Goal: Task Accomplishment & Management: Use online tool/utility

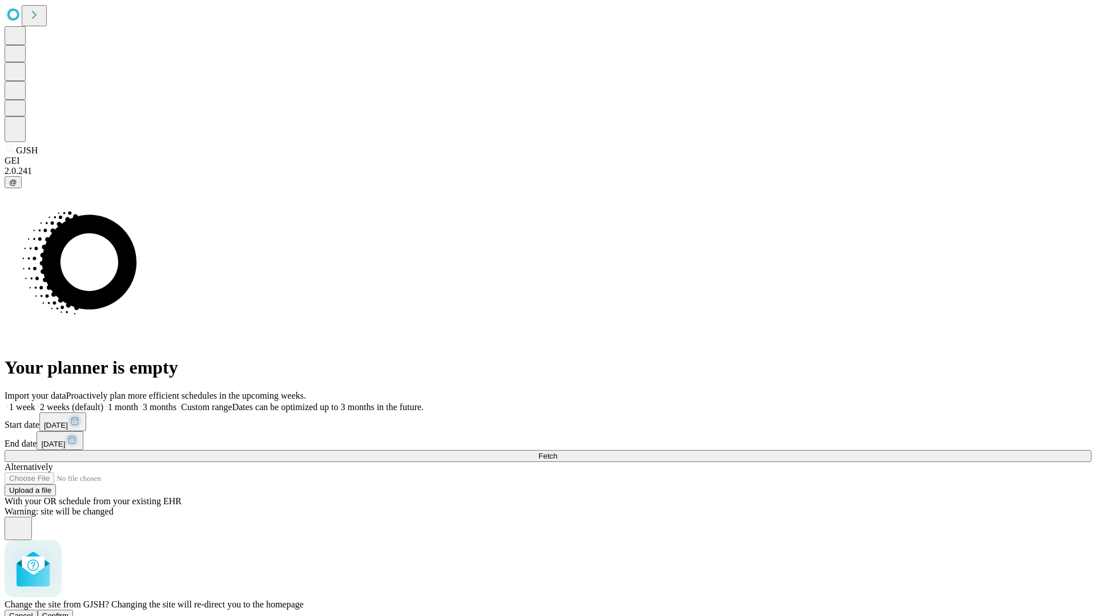
click at [69, 612] on span "Confirm" at bounding box center [55, 616] width 27 height 9
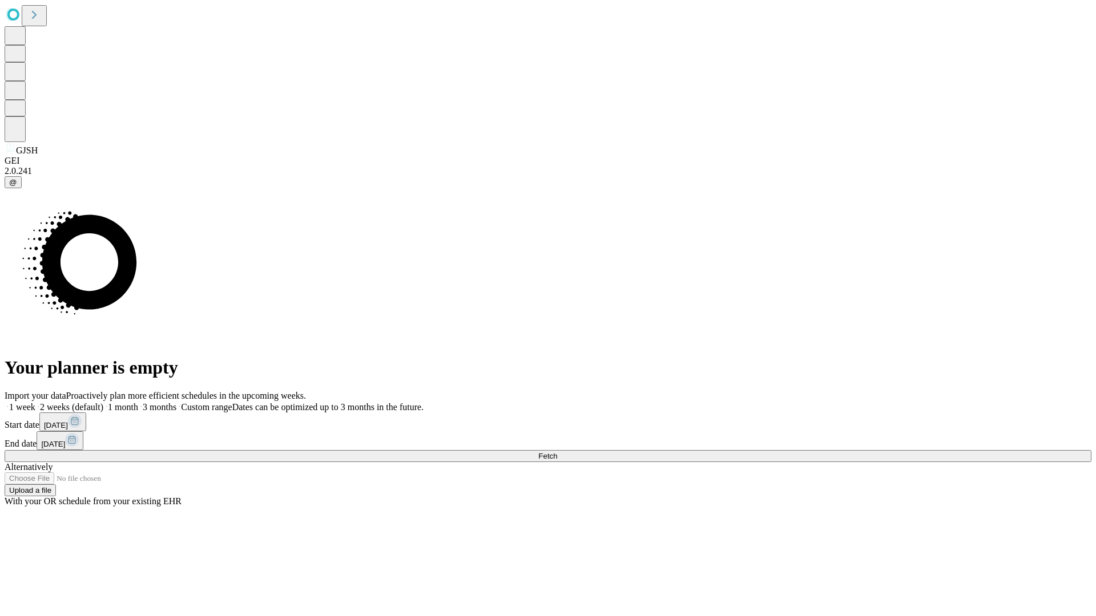
click at [138, 402] on label "1 month" at bounding box center [120, 407] width 35 height 10
click at [557, 452] on span "Fetch" at bounding box center [547, 456] width 19 height 9
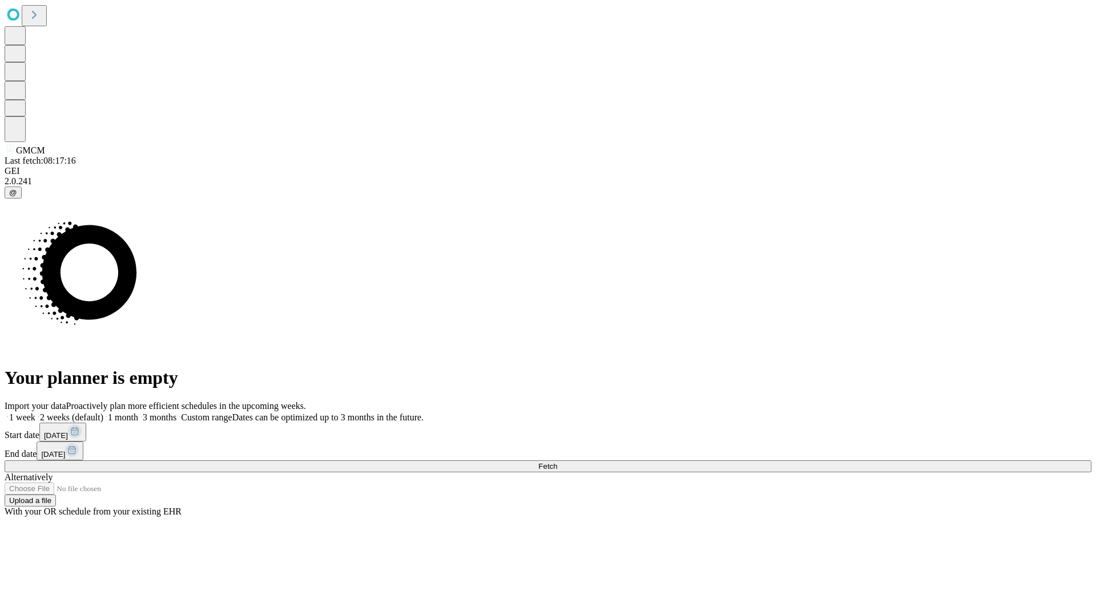
click at [557, 462] on span "Fetch" at bounding box center [547, 466] width 19 height 9
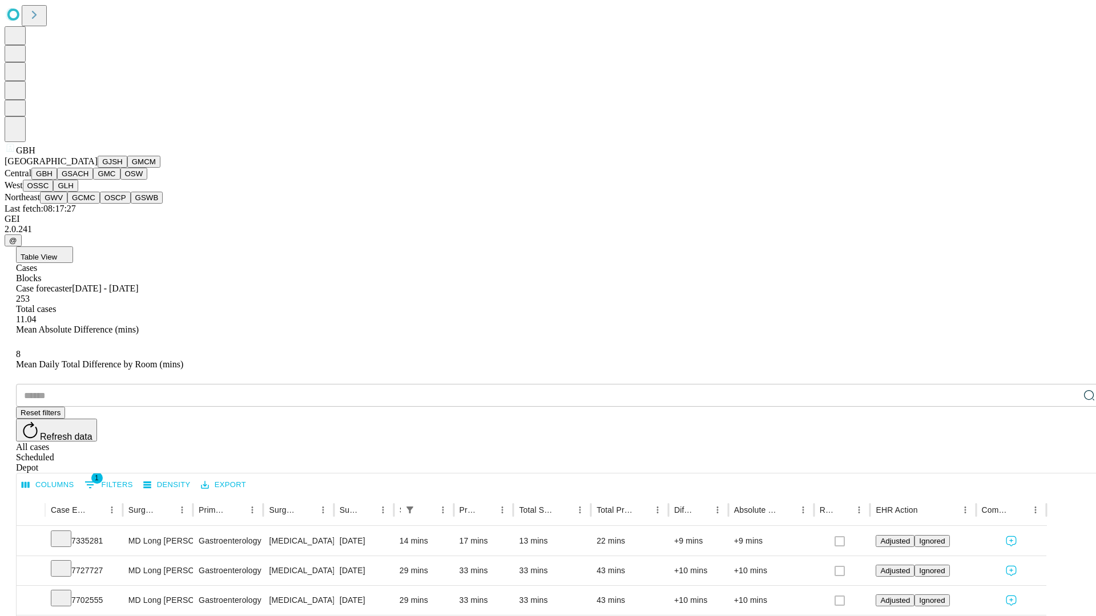
click at [88, 180] on button "GSACH" at bounding box center [75, 174] width 36 height 12
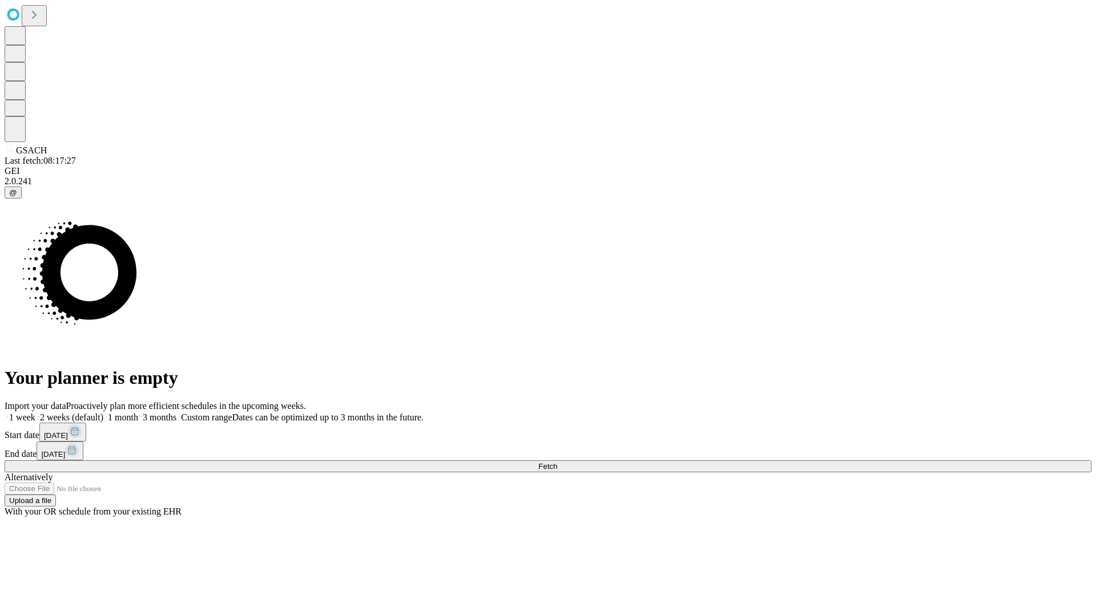
click at [138, 413] on label "1 month" at bounding box center [120, 418] width 35 height 10
click at [557, 462] on span "Fetch" at bounding box center [547, 466] width 19 height 9
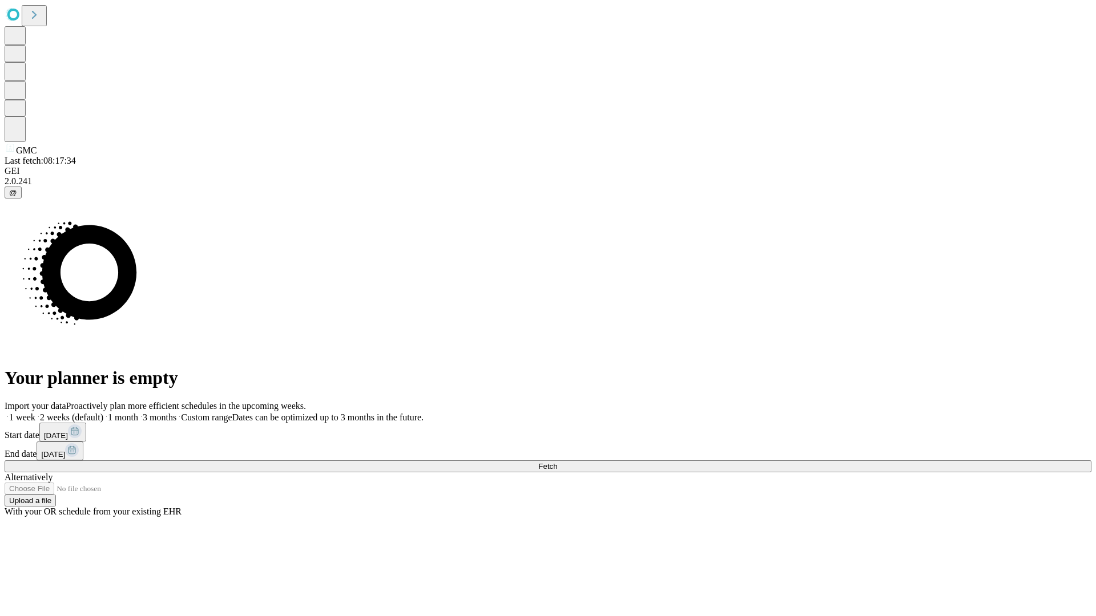
click at [138, 413] on label "1 month" at bounding box center [120, 418] width 35 height 10
click at [557, 462] on span "Fetch" at bounding box center [547, 466] width 19 height 9
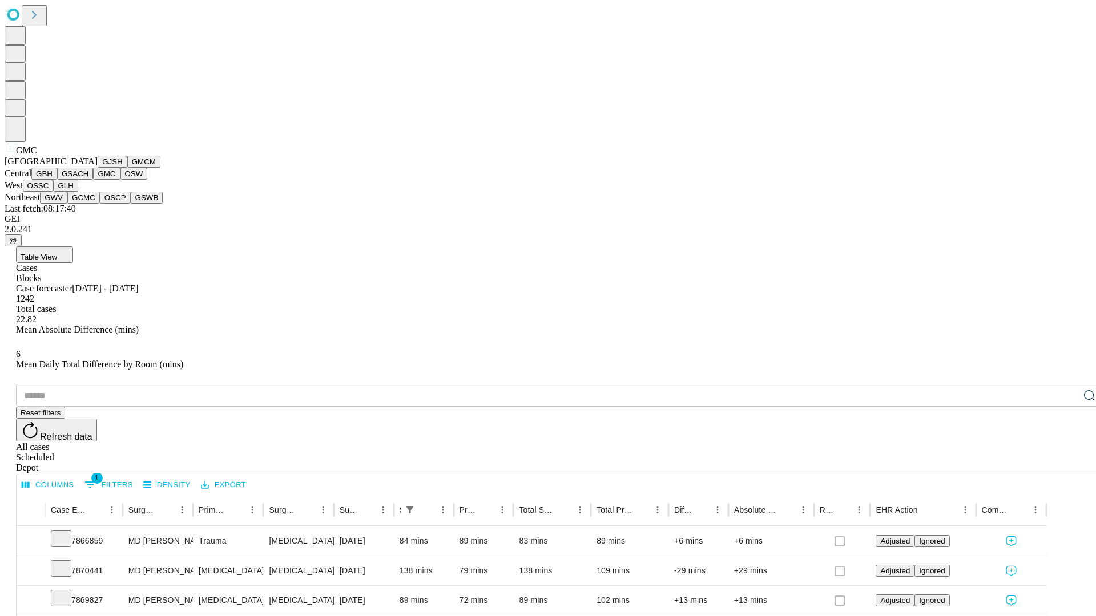
click at [120, 180] on button "OSW" at bounding box center [133, 174] width 27 height 12
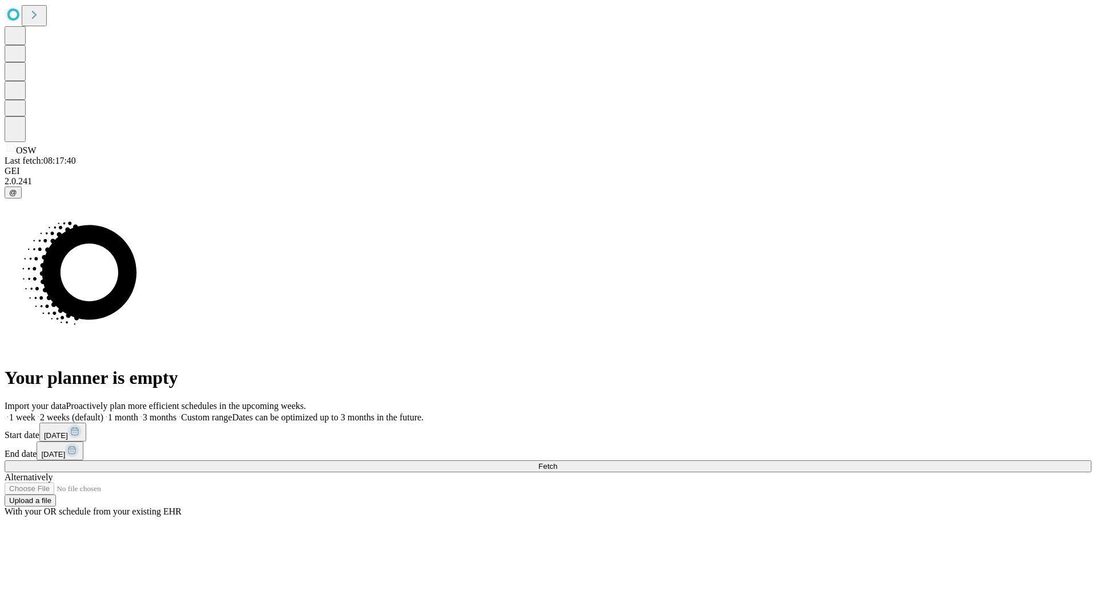
click at [557, 462] on span "Fetch" at bounding box center [547, 466] width 19 height 9
click at [138, 413] on label "1 month" at bounding box center [120, 418] width 35 height 10
click at [557, 462] on span "Fetch" at bounding box center [547, 466] width 19 height 9
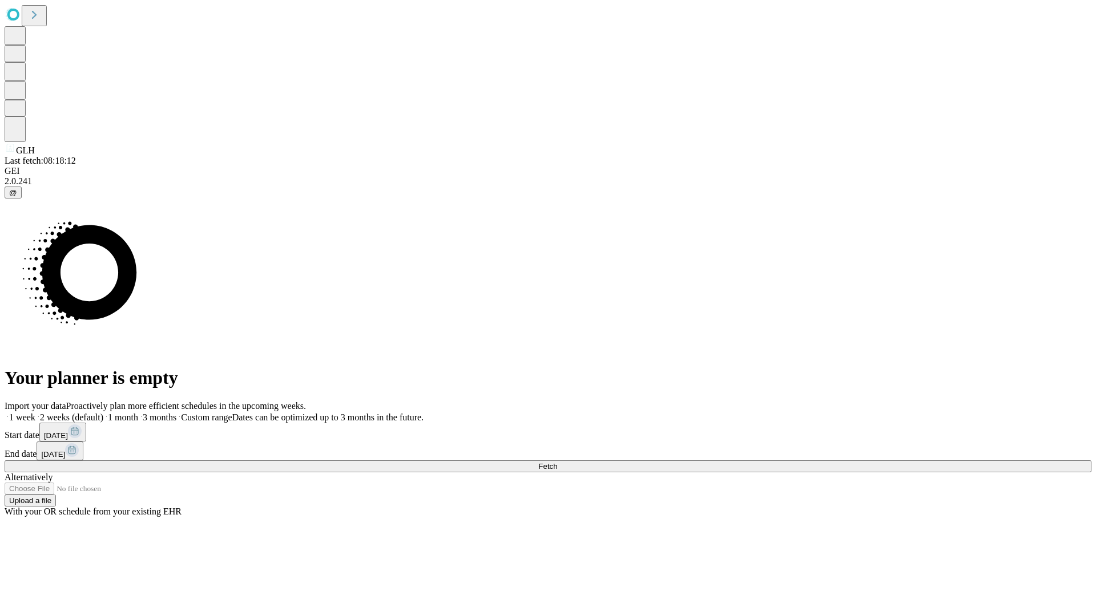
click at [138, 413] on label "1 month" at bounding box center [120, 418] width 35 height 10
click at [557, 462] on span "Fetch" at bounding box center [547, 466] width 19 height 9
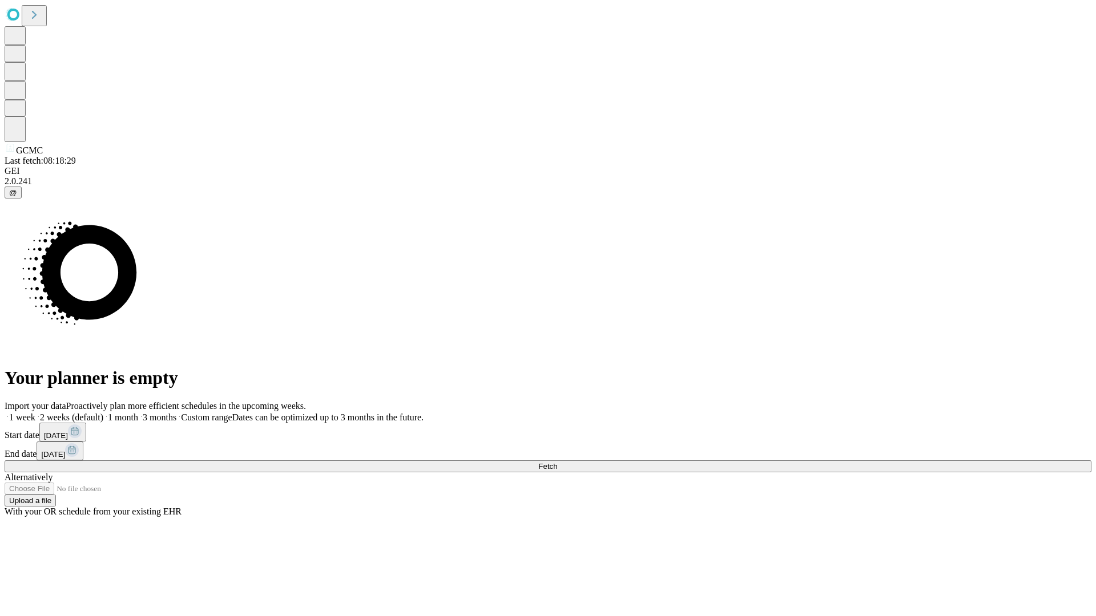
click at [138, 413] on label "1 month" at bounding box center [120, 418] width 35 height 10
click at [557, 462] on span "Fetch" at bounding box center [547, 466] width 19 height 9
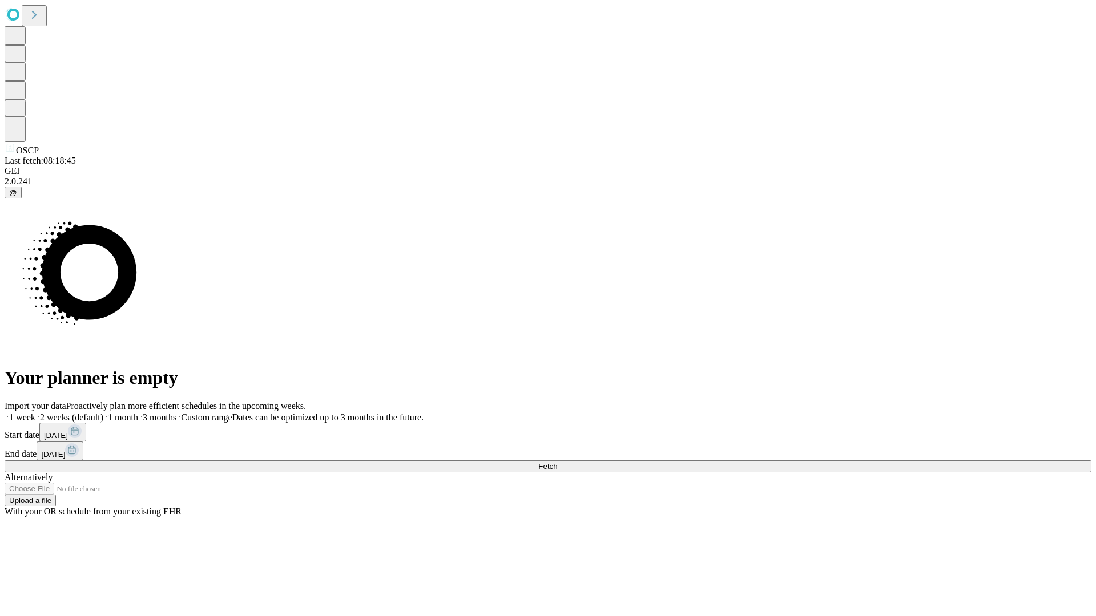
click at [138, 413] on label "1 month" at bounding box center [120, 418] width 35 height 10
click at [557, 462] on span "Fetch" at bounding box center [547, 466] width 19 height 9
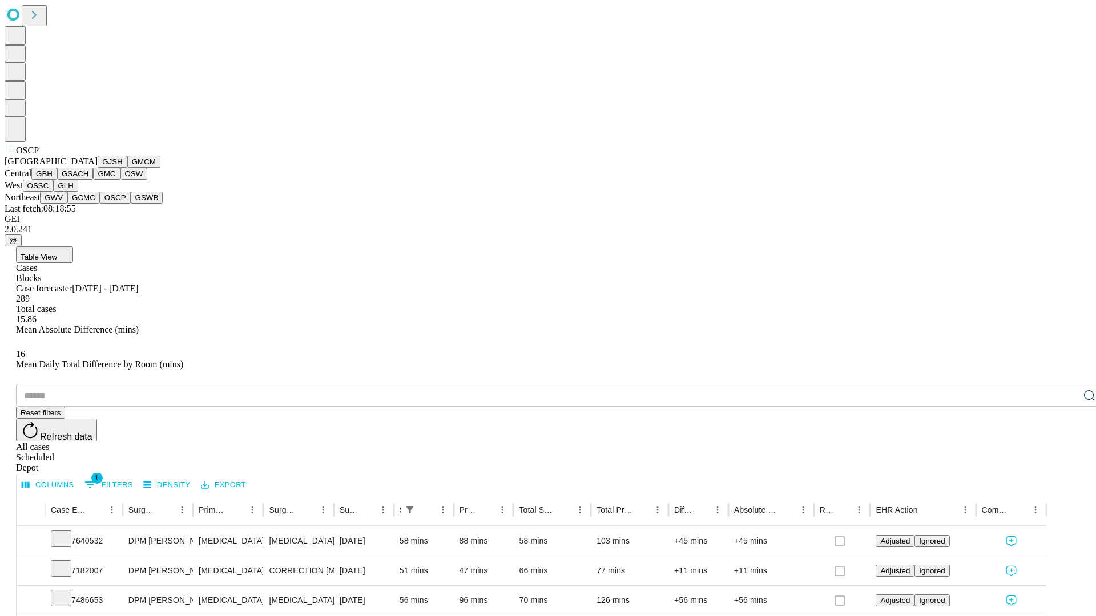
click at [131, 204] on button "GSWB" at bounding box center [147, 198] width 33 height 12
